Goal: Task Accomplishment & Management: Use online tool/utility

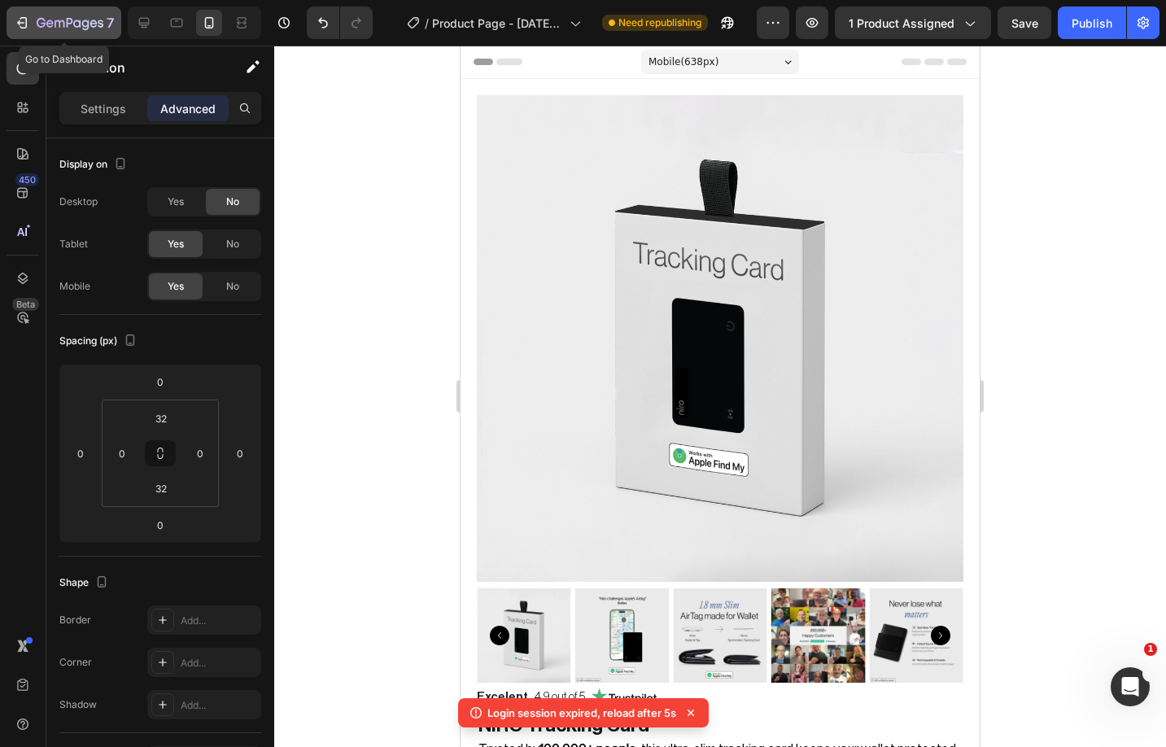
click at [28, 26] on icon "button" at bounding box center [22, 23] width 16 height 16
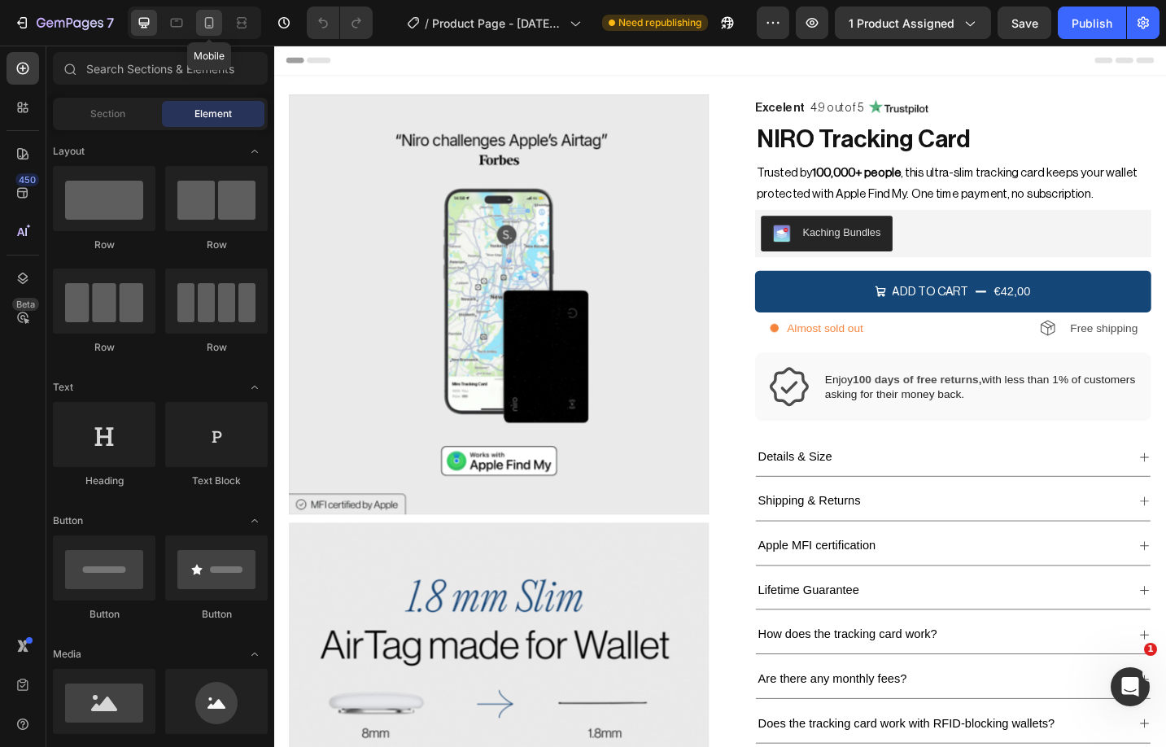
click at [210, 27] on icon at bounding box center [209, 22] width 9 height 11
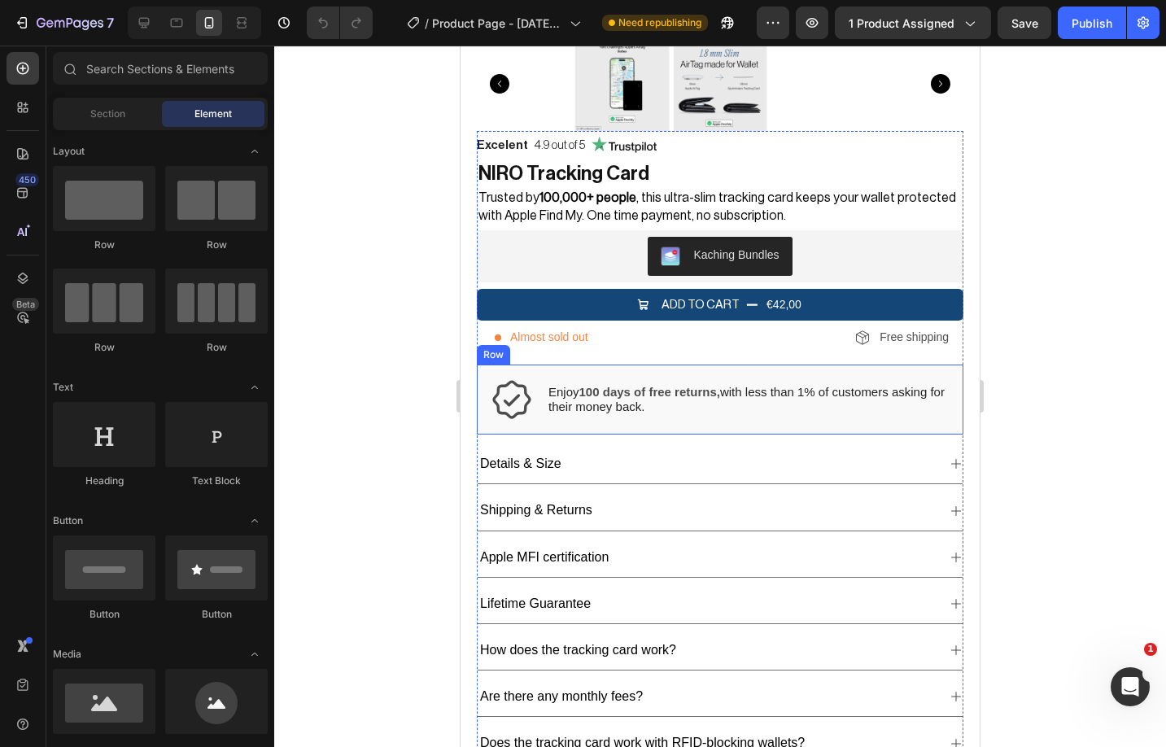
scroll to position [552, 0]
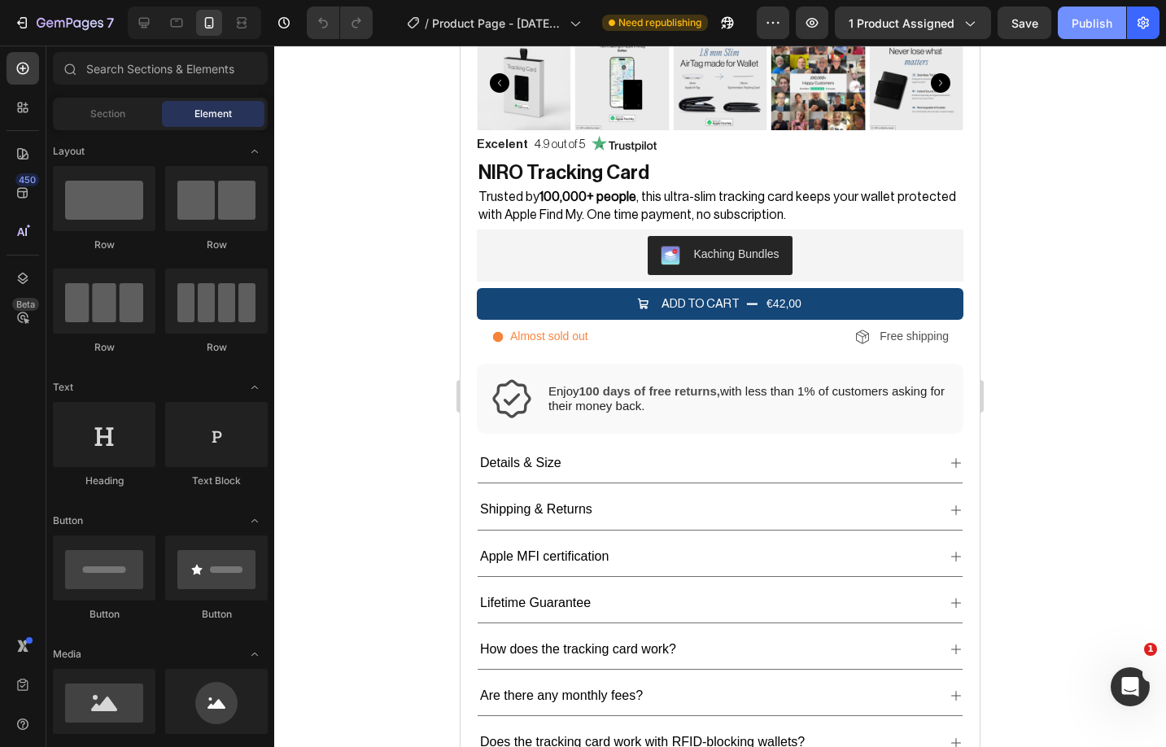
click at [1086, 27] on div "Publish" at bounding box center [1091, 23] width 41 height 17
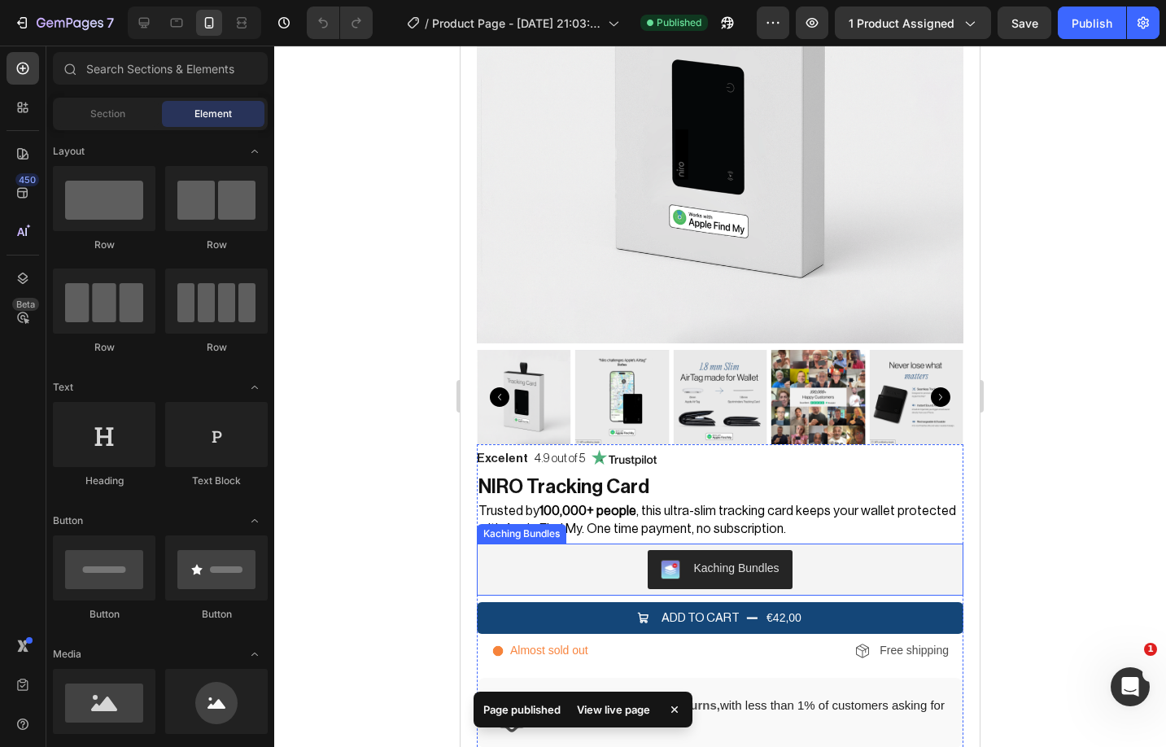
scroll to position [239, 0]
